Goal: Task Accomplishment & Management: Complete application form

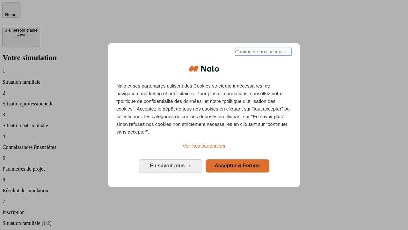
click at [263, 53] on span "Continuer sans accepter →" at bounding box center [263, 52] width 57 height 8
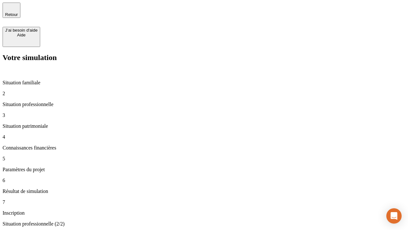
type input "70 000"
type input "1 000"
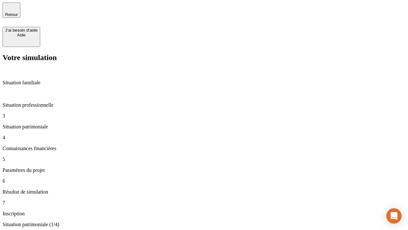
type input "800"
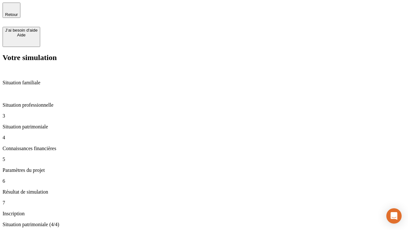
type input "6"
type input "400"
type input "3"
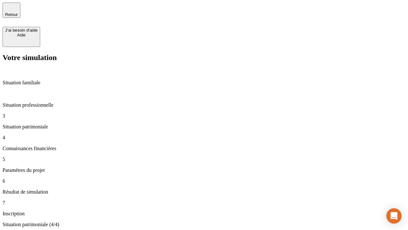
scroll to position [10, 0]
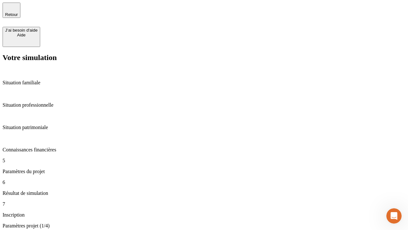
type input "35"
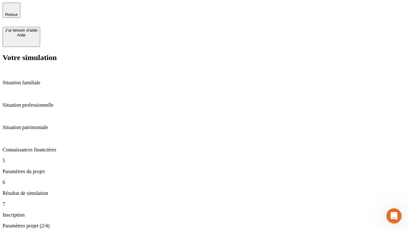
type input "500"
type input "640"
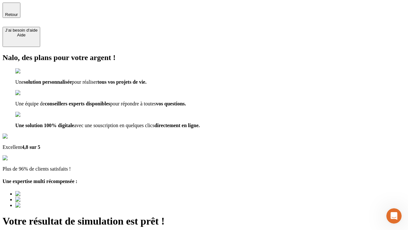
type input "[EMAIL_ADDRESS][DOMAIN_NAME]"
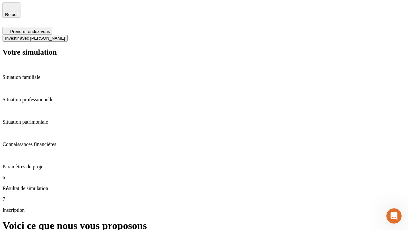
click at [65, 36] on span "Investir avec [PERSON_NAME]" at bounding box center [35, 38] width 60 height 5
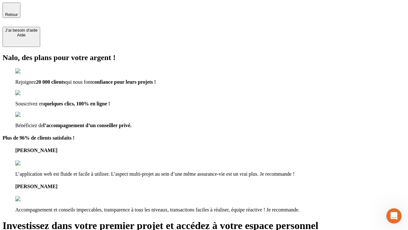
type input "[EMAIL_ADDRESS][DOMAIN_NAME]"
